Goal: Transaction & Acquisition: Download file/media

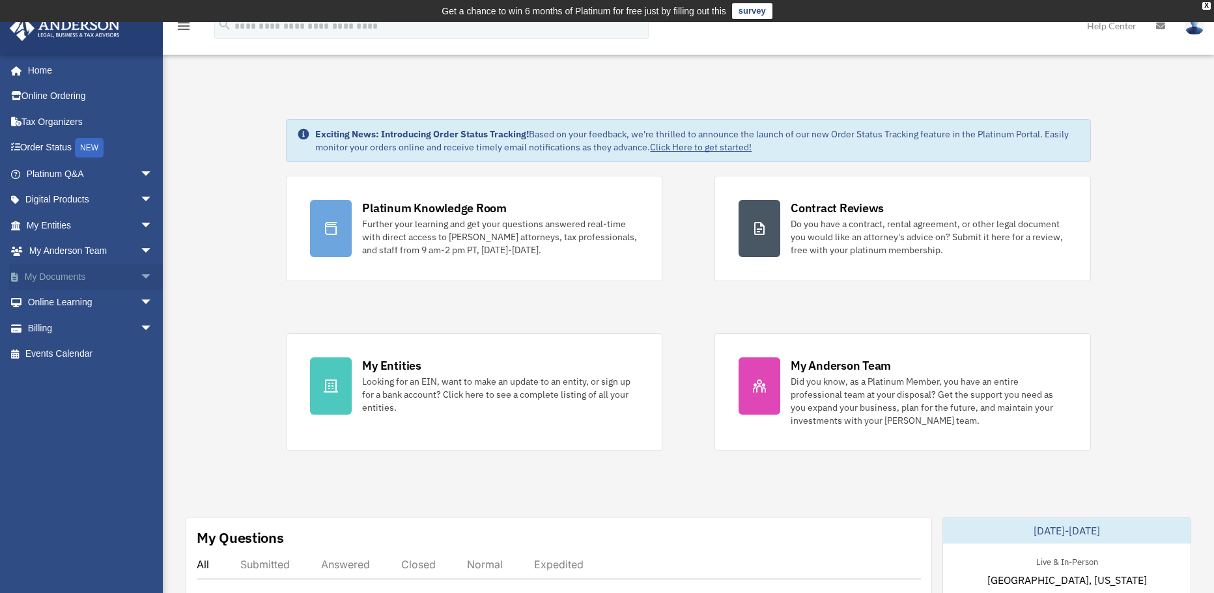
click at [81, 275] on link "My Documents arrow_drop_down" at bounding box center [91, 277] width 164 height 26
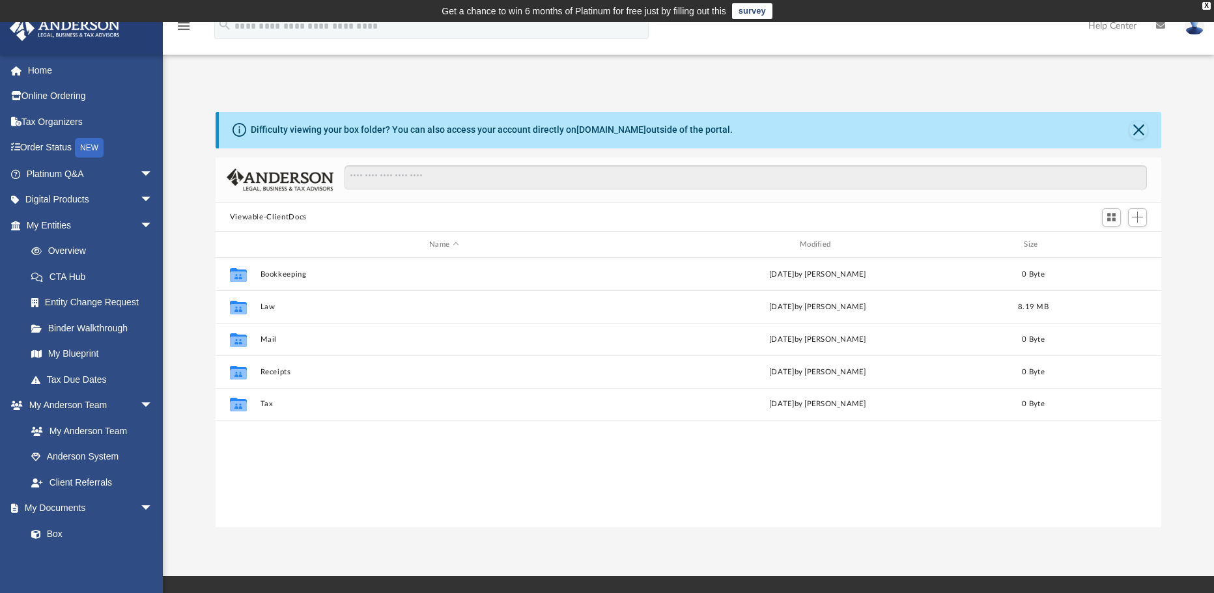
scroll to position [287, 936]
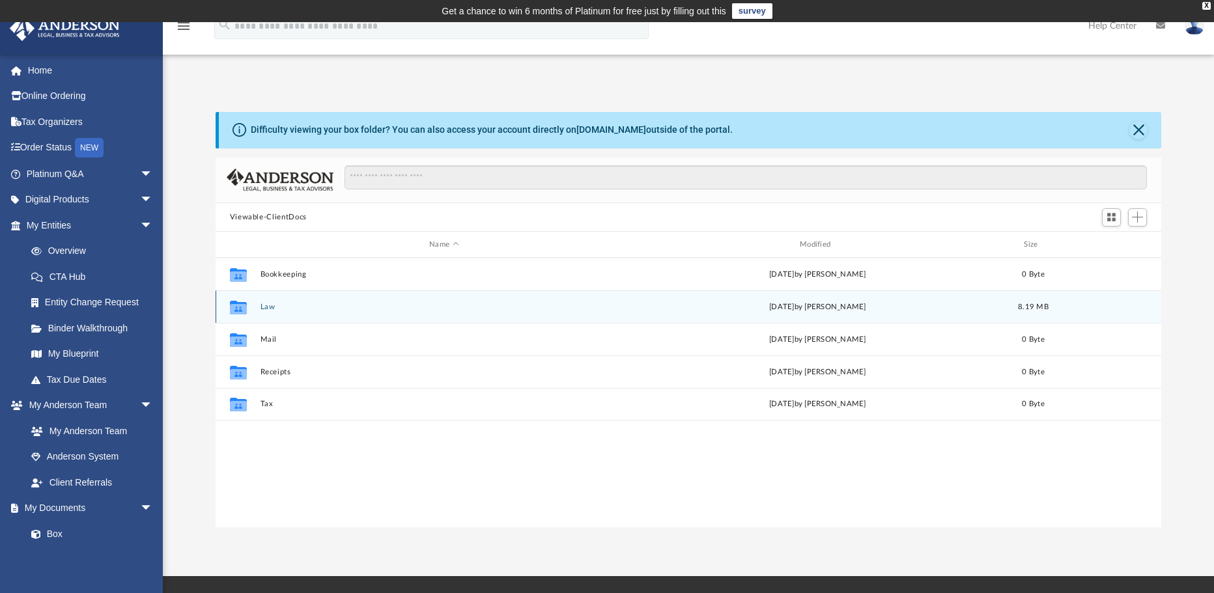
click at [373, 313] on div "Collaborated Folder Law [DATE] by [PERSON_NAME] 8.19 MB" at bounding box center [689, 307] width 946 height 33
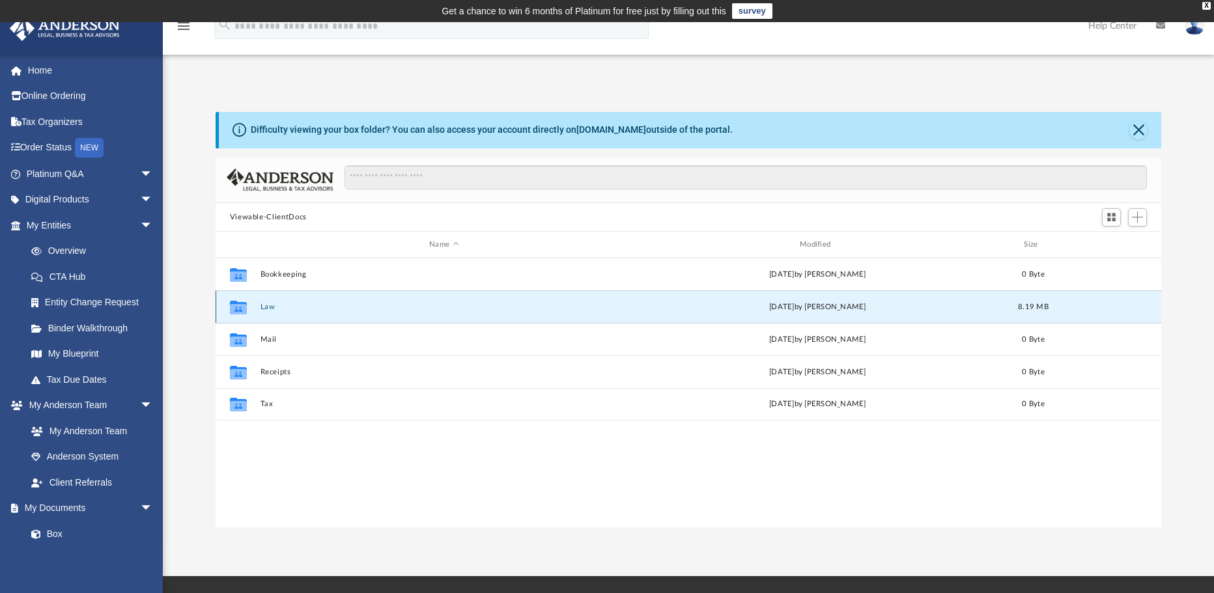
click at [270, 309] on button "Law" at bounding box center [444, 307] width 368 height 8
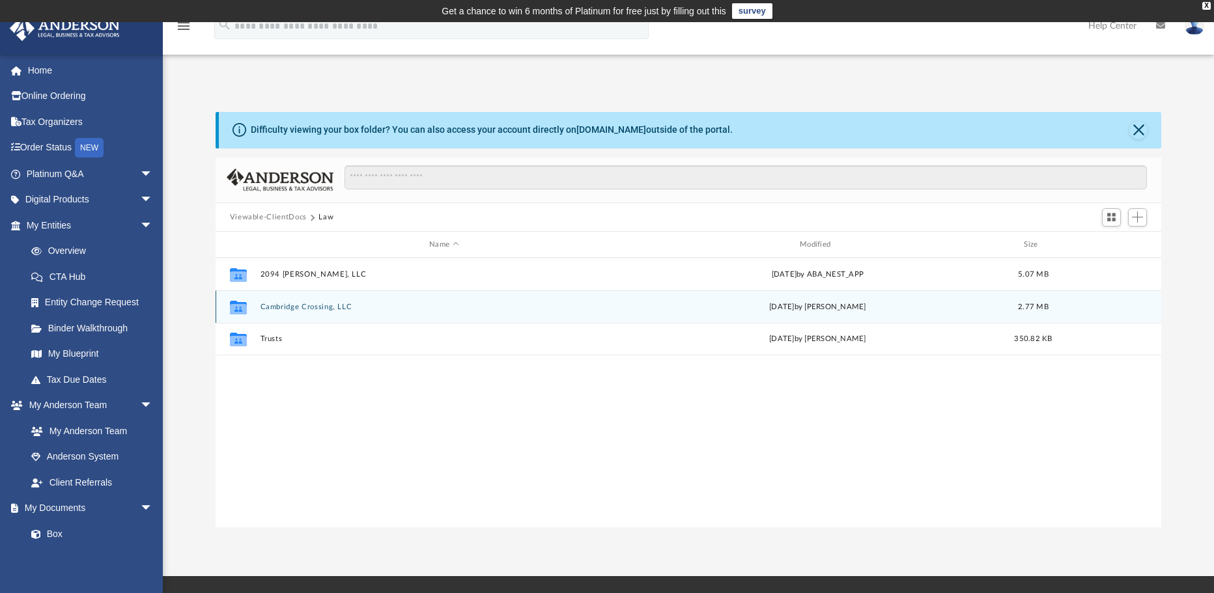
click at [342, 307] on button "Cambridge Crossing, LLC" at bounding box center [444, 307] width 368 height 8
click at [354, 307] on button "[DATE] (14:17:00) - Cambridge Crossing, LLC - EIN Letter from IRS.pdf" at bounding box center [444, 306] width 368 height 8
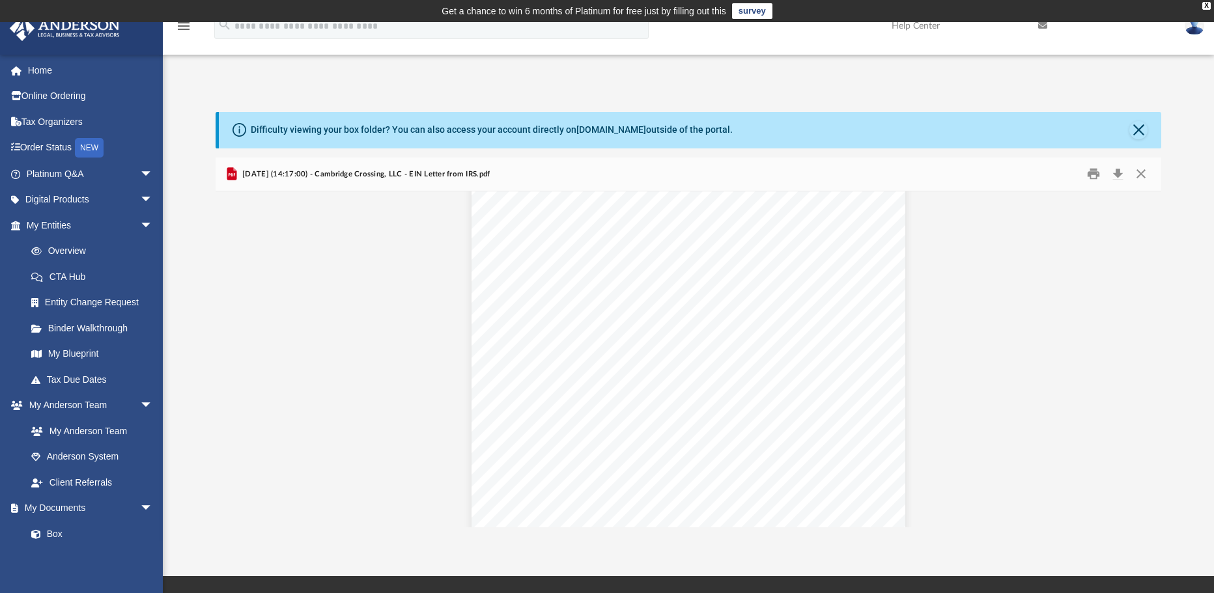
scroll to position [1447, 0]
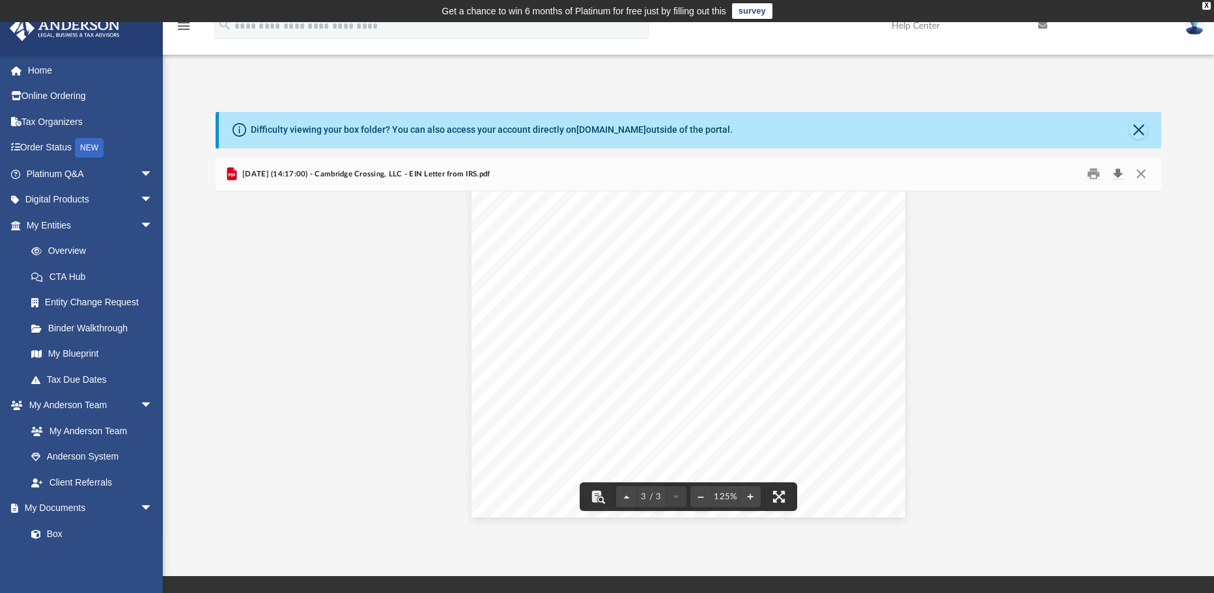
click at [1113, 173] on button "Download" at bounding box center [1117, 174] width 23 height 20
click at [1139, 169] on button "Close" at bounding box center [1141, 174] width 23 height 20
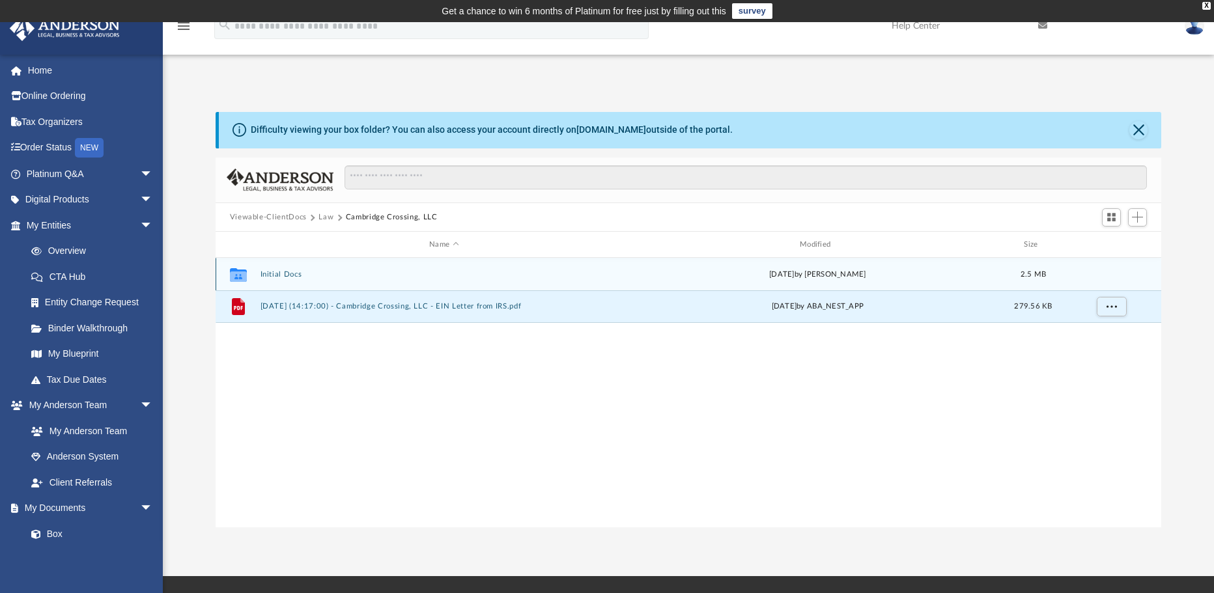
click at [277, 275] on button "Initial Docs" at bounding box center [444, 274] width 368 height 8
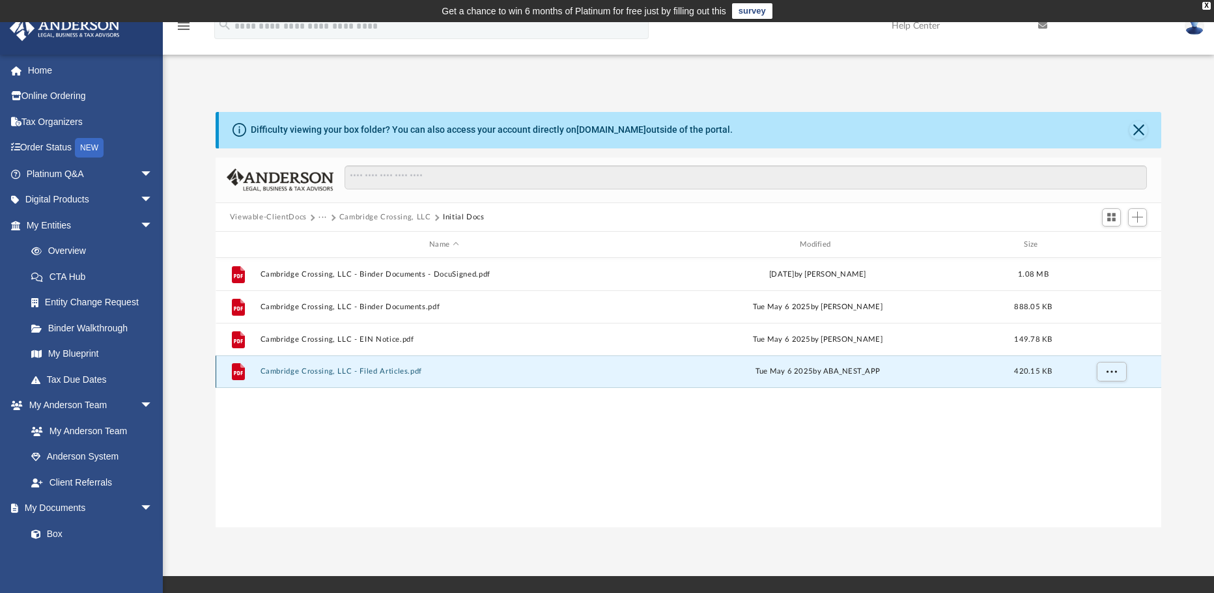
click at [390, 372] on button "Cambridge Crossing, LLC - Filed Articles.pdf" at bounding box center [444, 371] width 368 height 8
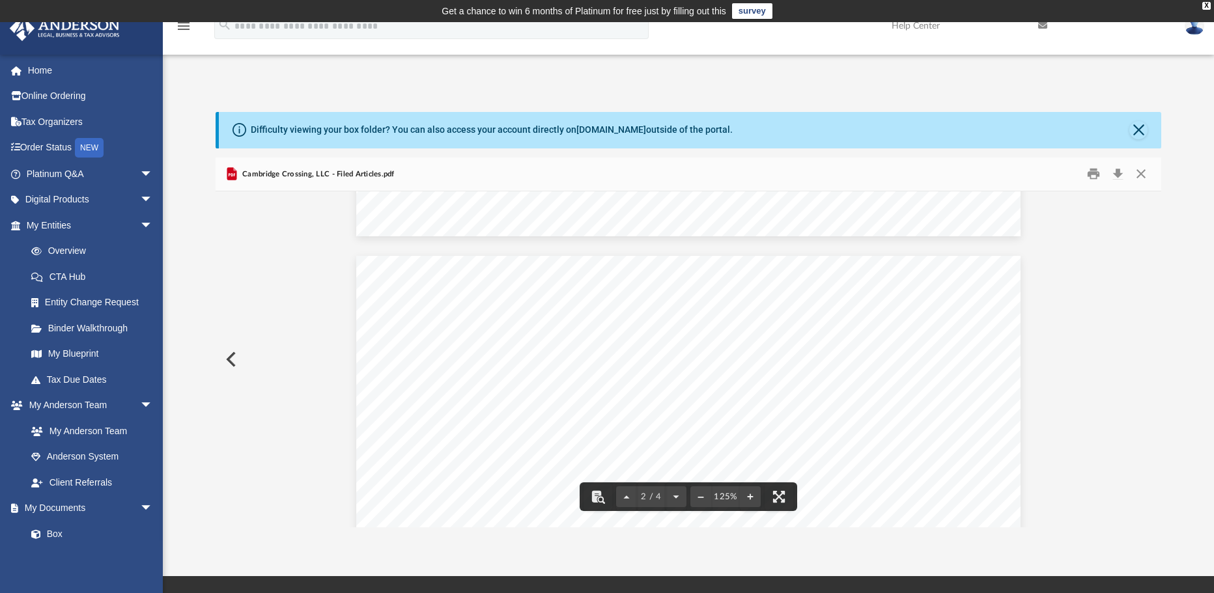
scroll to position [717, 0]
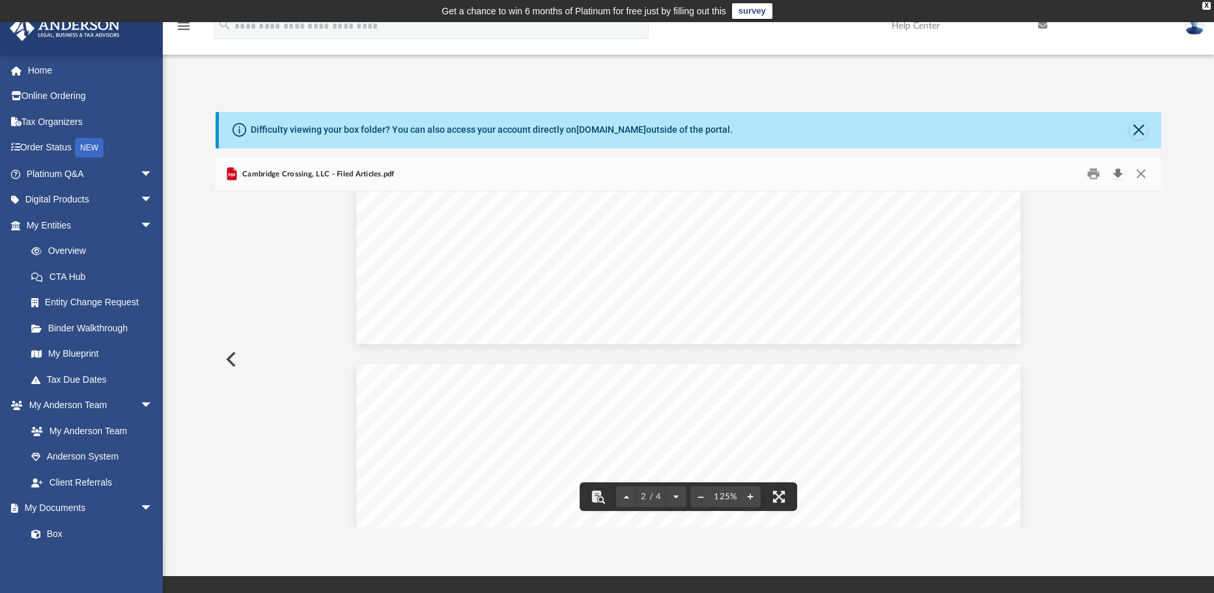
click at [1122, 170] on button "Download" at bounding box center [1117, 174] width 23 height 20
